Goal: Transaction & Acquisition: Download file/media

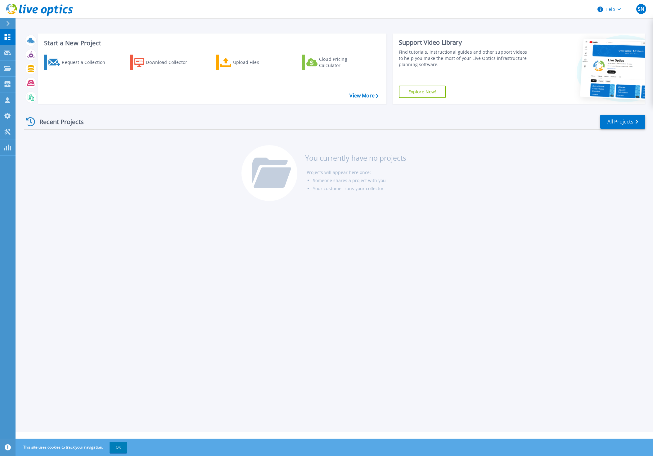
click at [425, 89] on link "Explore Now!" at bounding box center [422, 92] width 47 height 12
click at [344, 219] on div "Start a New Project Request a Collection Download Collector Upload Files Cloud …" at bounding box center [335, 216] width 638 height 432
click at [89, 62] on div "Request a Collection" at bounding box center [87, 62] width 50 height 12
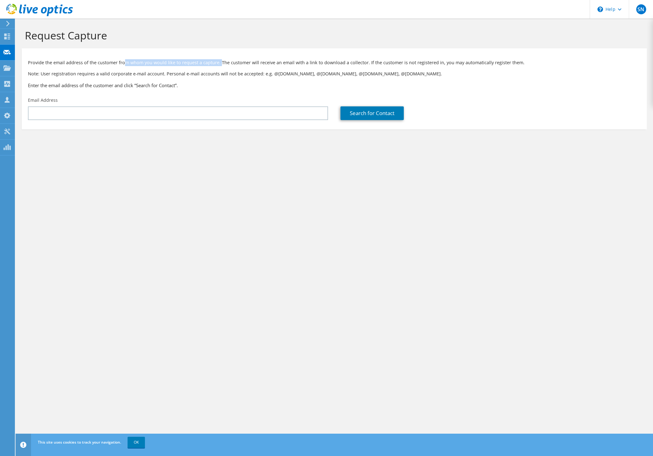
drag, startPoint x: 123, startPoint y: 64, endPoint x: 218, endPoint y: 65, distance: 95.3
click at [218, 65] on p "Provide the email address of the customer from whom you would like to request a…" at bounding box center [334, 62] width 613 height 7
click at [212, 177] on div "Request Capture Provide the email address of the customer from whom you would l…" at bounding box center [335, 238] width 638 height 438
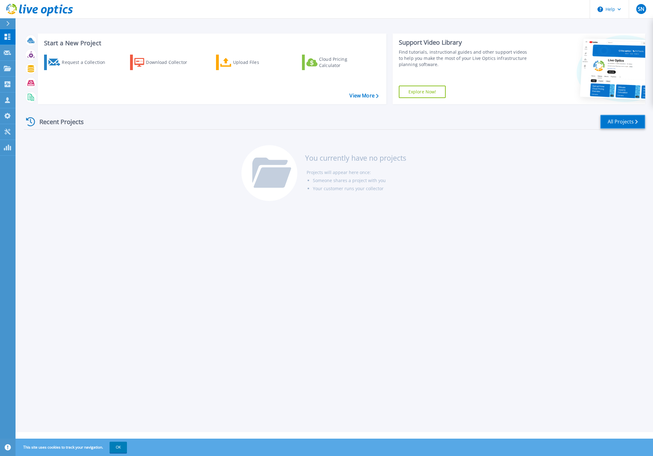
click at [626, 117] on link "All Projects" at bounding box center [622, 122] width 45 height 14
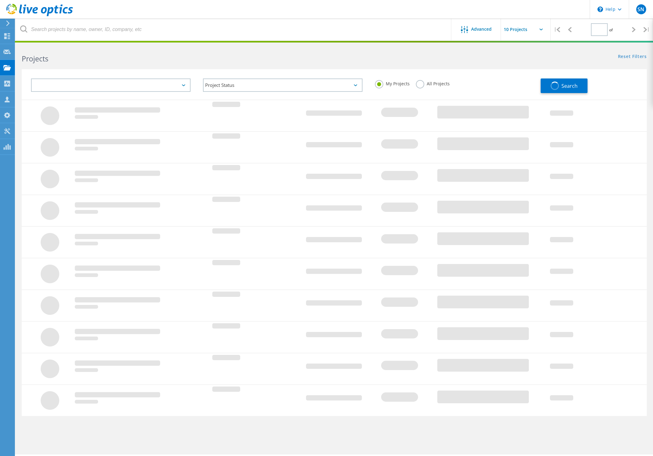
type input "1"
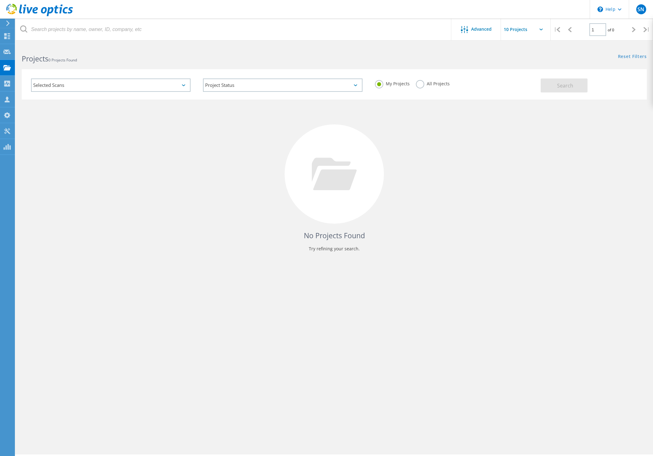
click at [178, 82] on div "Selected Scans" at bounding box center [111, 85] width 160 height 13
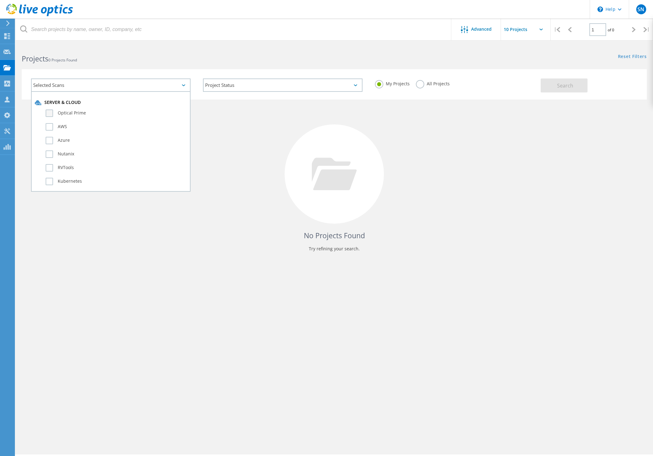
click at [78, 116] on label "Optical Prime" at bounding box center [116, 113] width 141 height 7
click at [0, 0] on input "Optical Prime" at bounding box center [0, 0] width 0 height 0
click at [68, 169] on label "RVTools" at bounding box center [116, 167] width 141 height 7
click at [0, 0] on input "RVTools" at bounding box center [0, 0] width 0 height 0
click at [219, 138] on div "No Projects Found Try refining your search." at bounding box center [334, 180] width 625 height 160
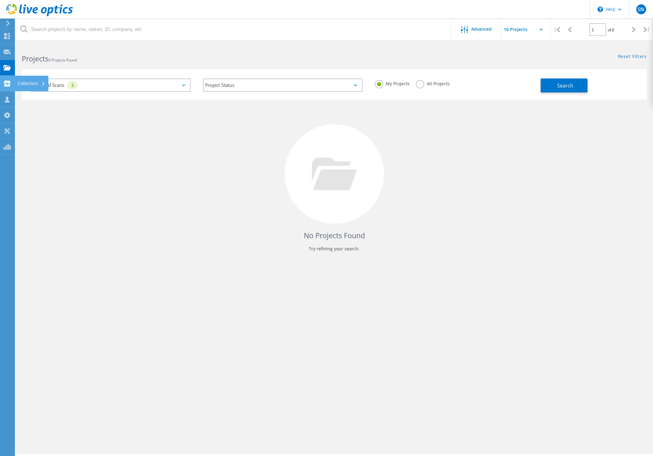
click at [8, 85] on use at bounding box center [7, 84] width 6 height 6
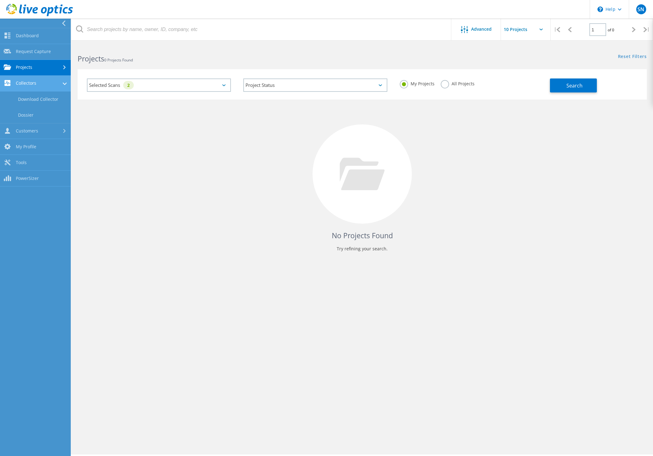
click at [45, 80] on link "Collectors" at bounding box center [35, 84] width 71 height 16
click at [46, 83] on link "Collectors" at bounding box center [35, 84] width 71 height 16
click at [34, 98] on link "Download Collector" at bounding box center [35, 100] width 71 height 16
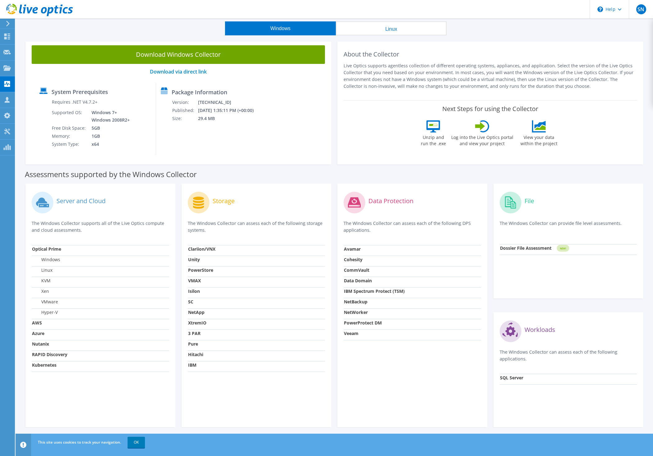
scroll to position [24, 0]
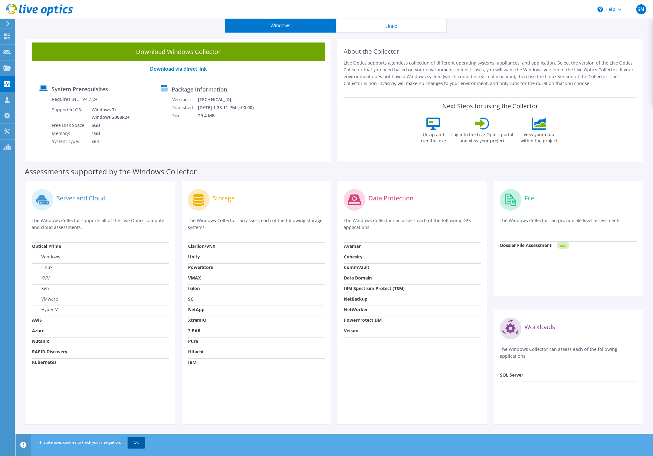
click at [137, 441] on link "OK" at bounding box center [136, 442] width 17 height 11
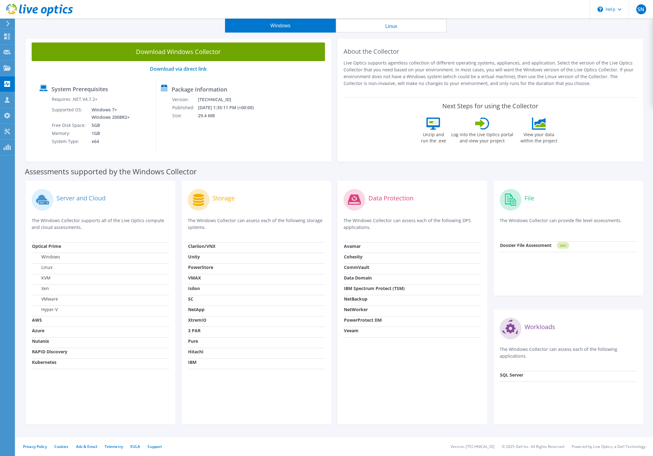
scroll to position [0, 0]
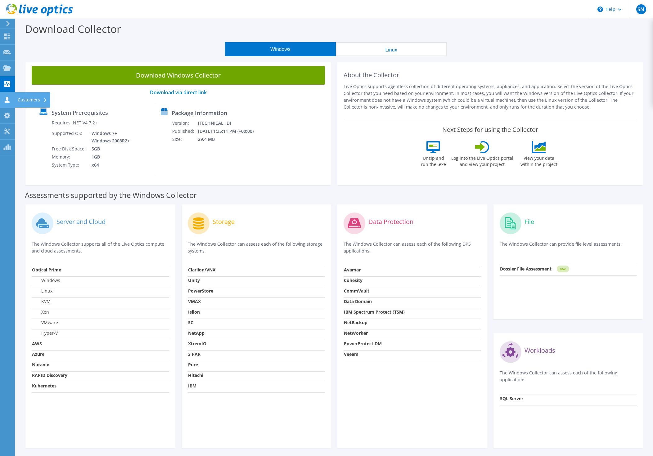
click at [8, 97] on icon at bounding box center [6, 100] width 7 height 6
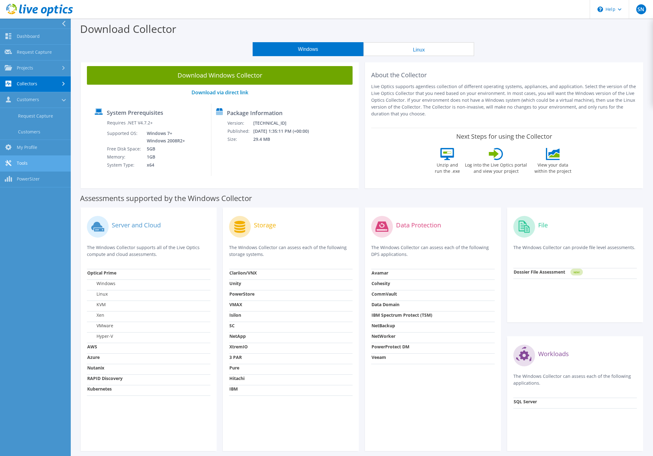
click at [22, 163] on link "Tools" at bounding box center [35, 164] width 71 height 16
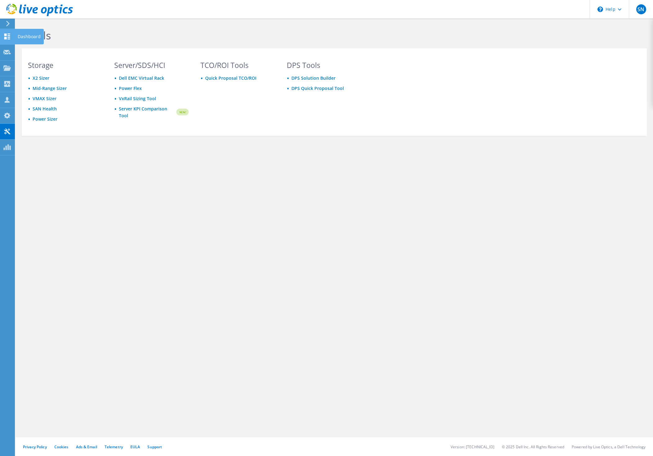
click at [8, 36] on icon at bounding box center [6, 37] width 7 height 6
